Goal: Task Accomplishment & Management: Manage account settings

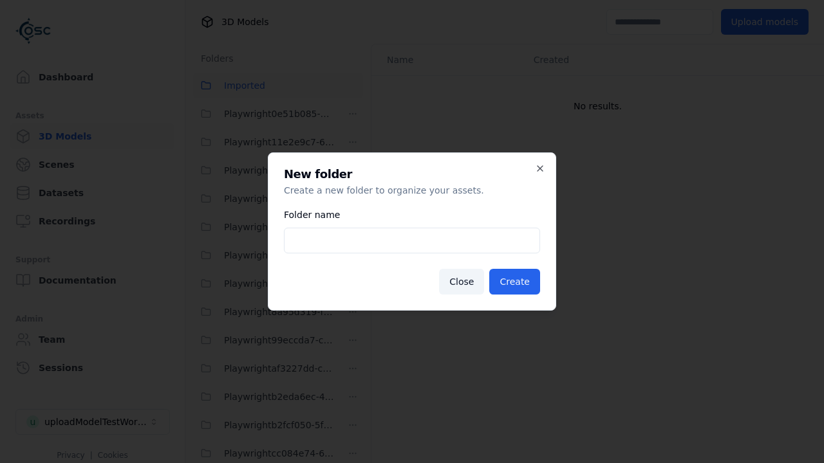
scroll to position [114, 0]
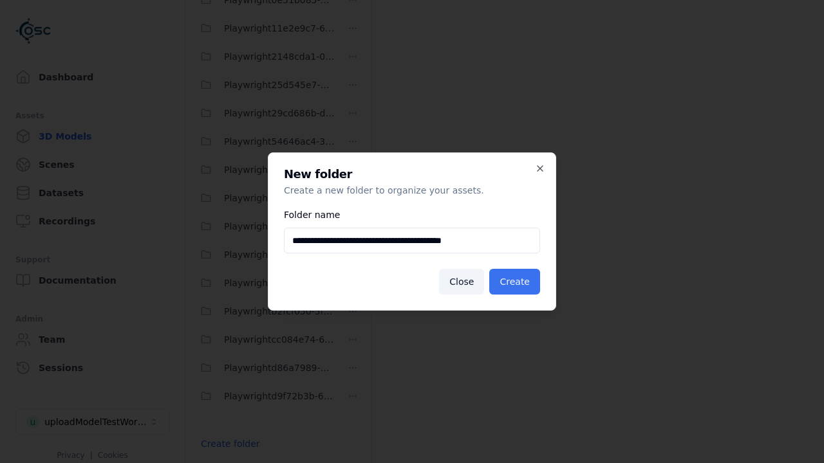
type input "**********"
click at [517, 282] on button "Create" at bounding box center [514, 282] width 51 height 26
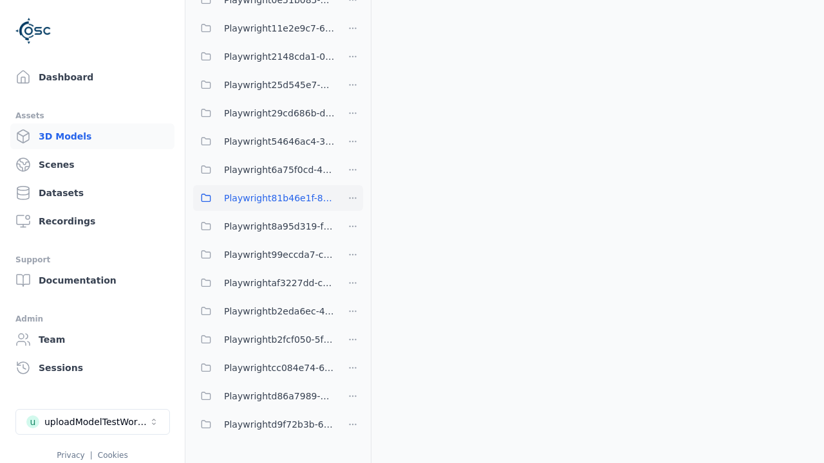
click at [264, 198] on span "Playwright81b46e1f-86f8-41c5-884a-3d15ee0262c0" at bounding box center [279, 198] width 111 height 15
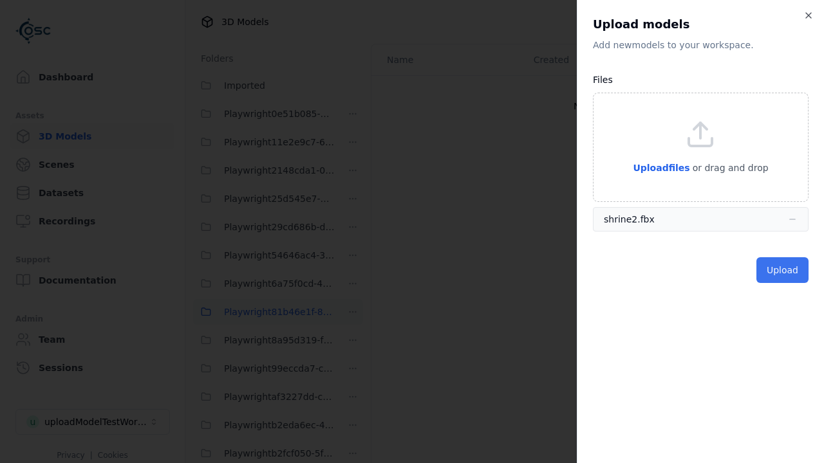
click at [784, 270] on button "Upload" at bounding box center [782, 270] width 52 height 26
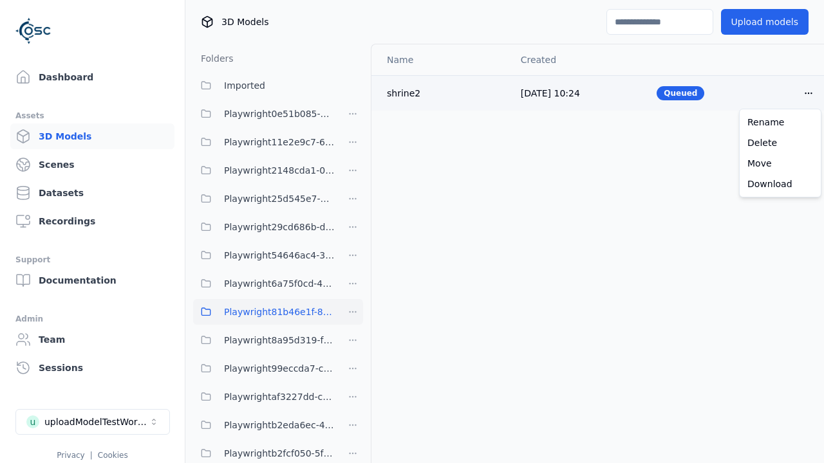
click at [809, 93] on html "Support Dashboard Assets 3D Models Scenes Datasets Recordings Support Documenta…" at bounding box center [412, 231] width 824 height 463
click at [780, 143] on div "Delete" at bounding box center [780, 143] width 76 height 21
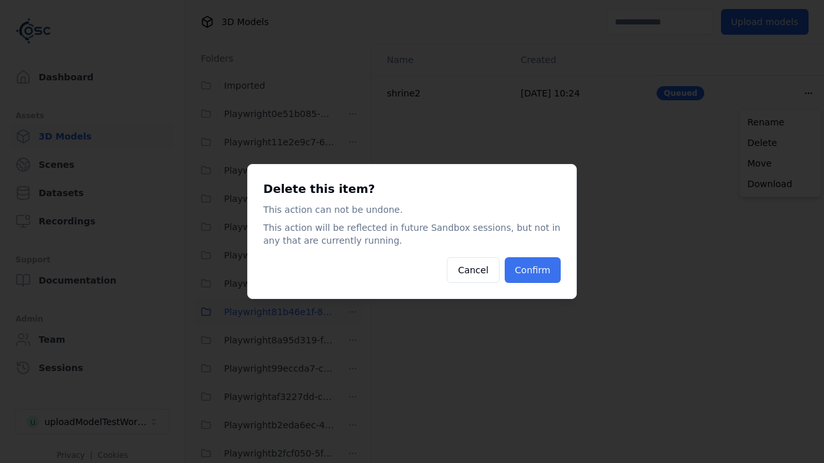
click at [534, 270] on button "Confirm" at bounding box center [533, 270] width 56 height 26
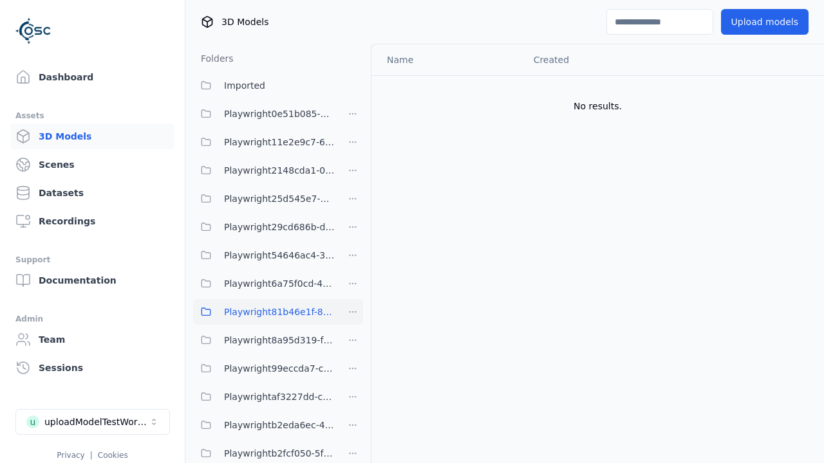
click at [353, 312] on html "Support Dashboard Assets 3D Models Scenes Datasets Recordings Support Documenta…" at bounding box center [412, 231] width 824 height 463
click at [353, 400] on div "Delete" at bounding box center [358, 400] width 86 height 21
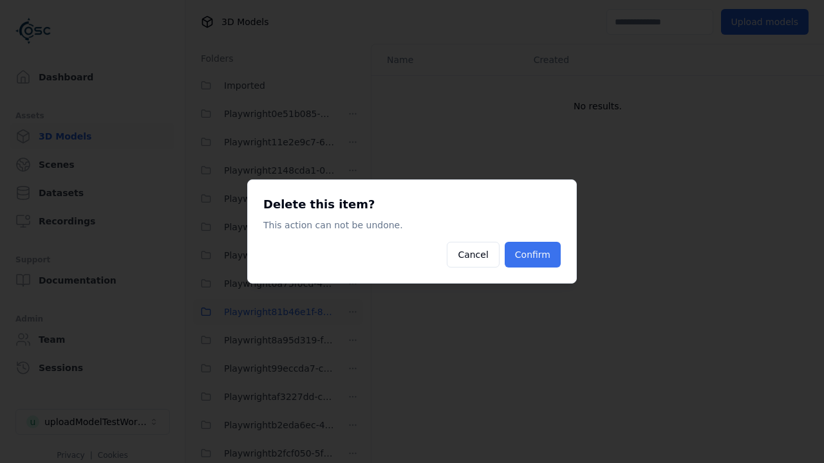
click at [534, 255] on button "Confirm" at bounding box center [533, 255] width 56 height 26
